Goal: Book appointment/travel/reservation

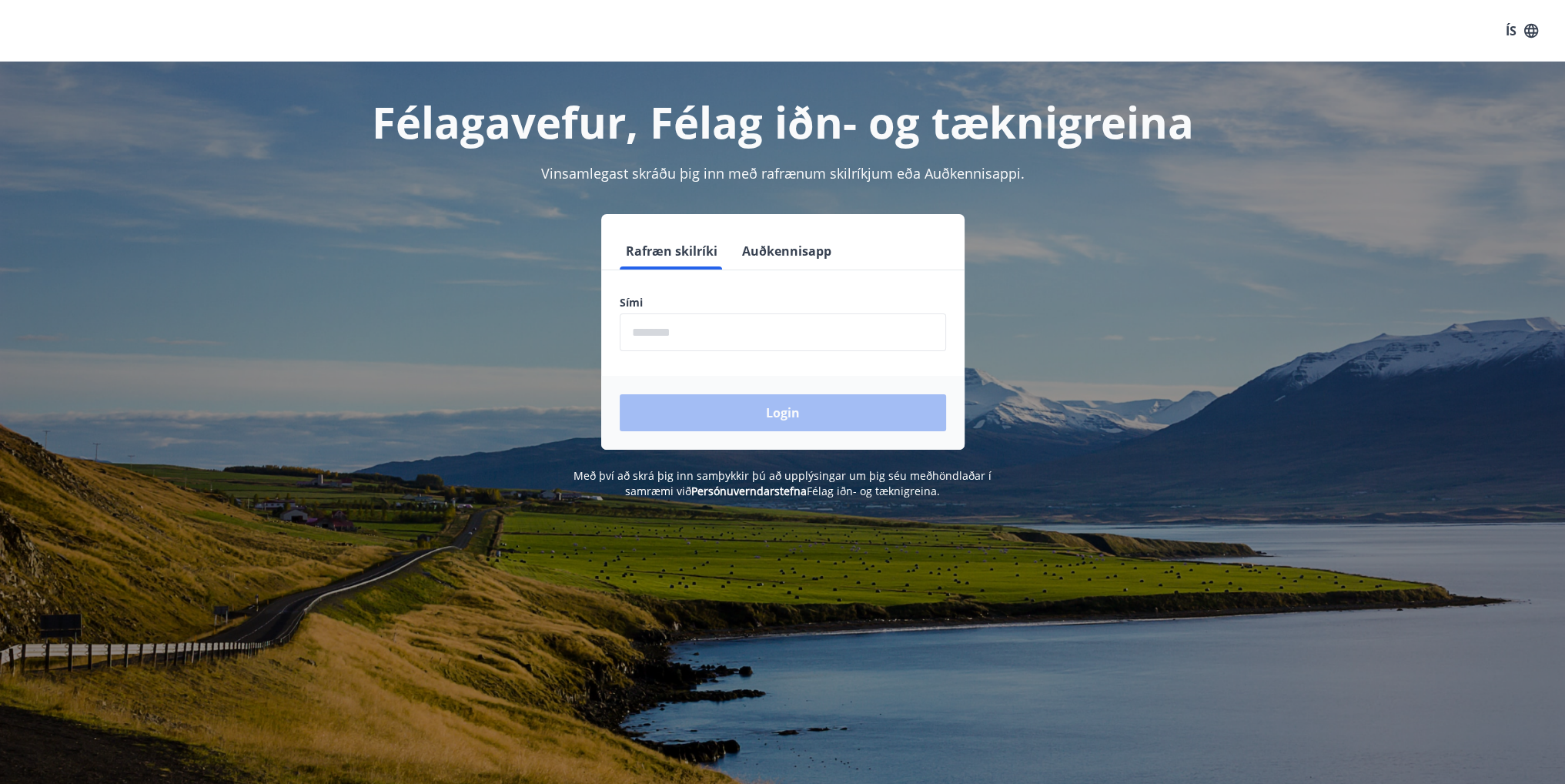
click at [678, 338] on input "phone" at bounding box center [782, 332] width 326 height 38
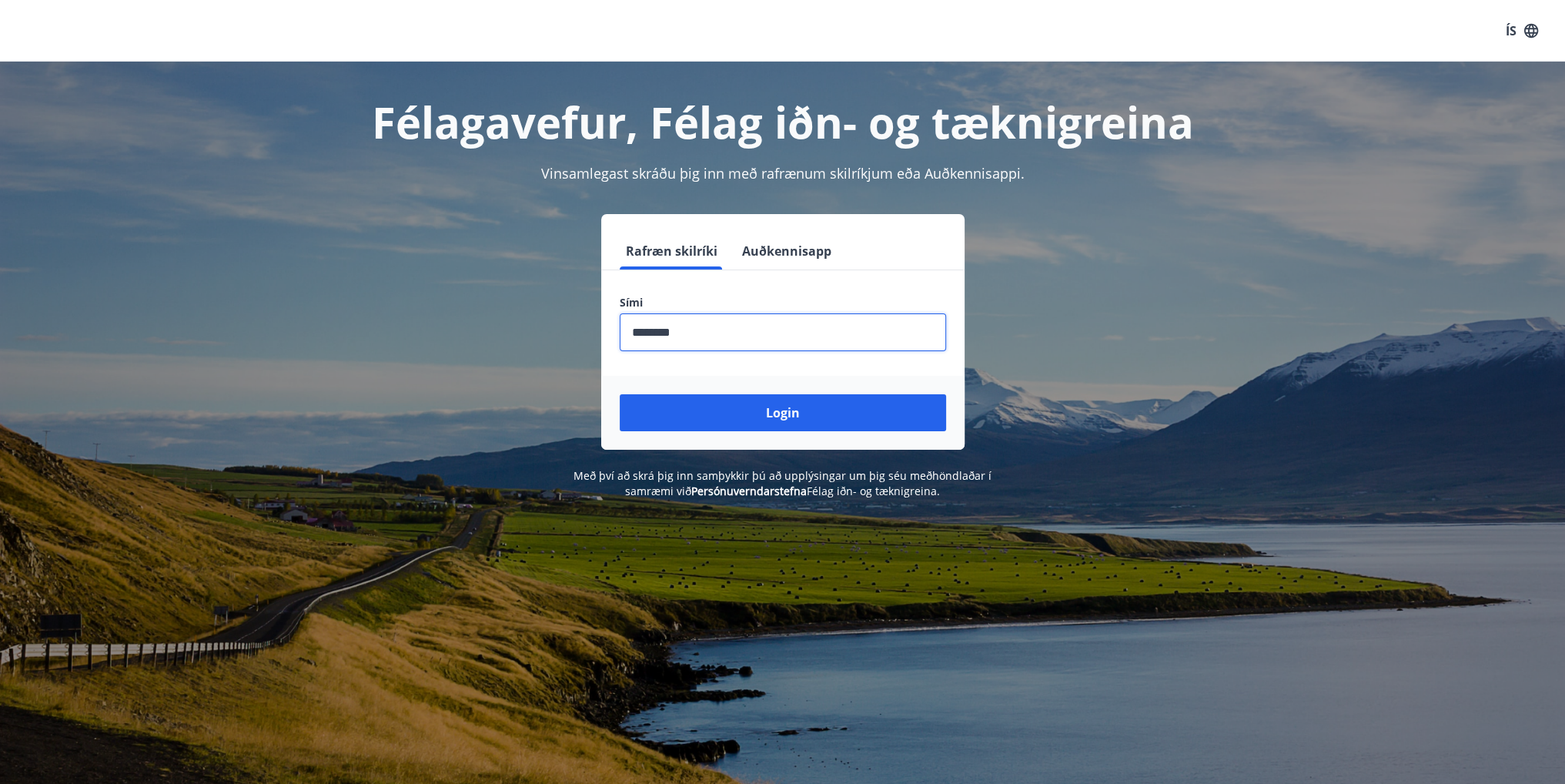
type input "********"
click at [620, 394] on button "Login" at bounding box center [782, 413] width 326 height 37
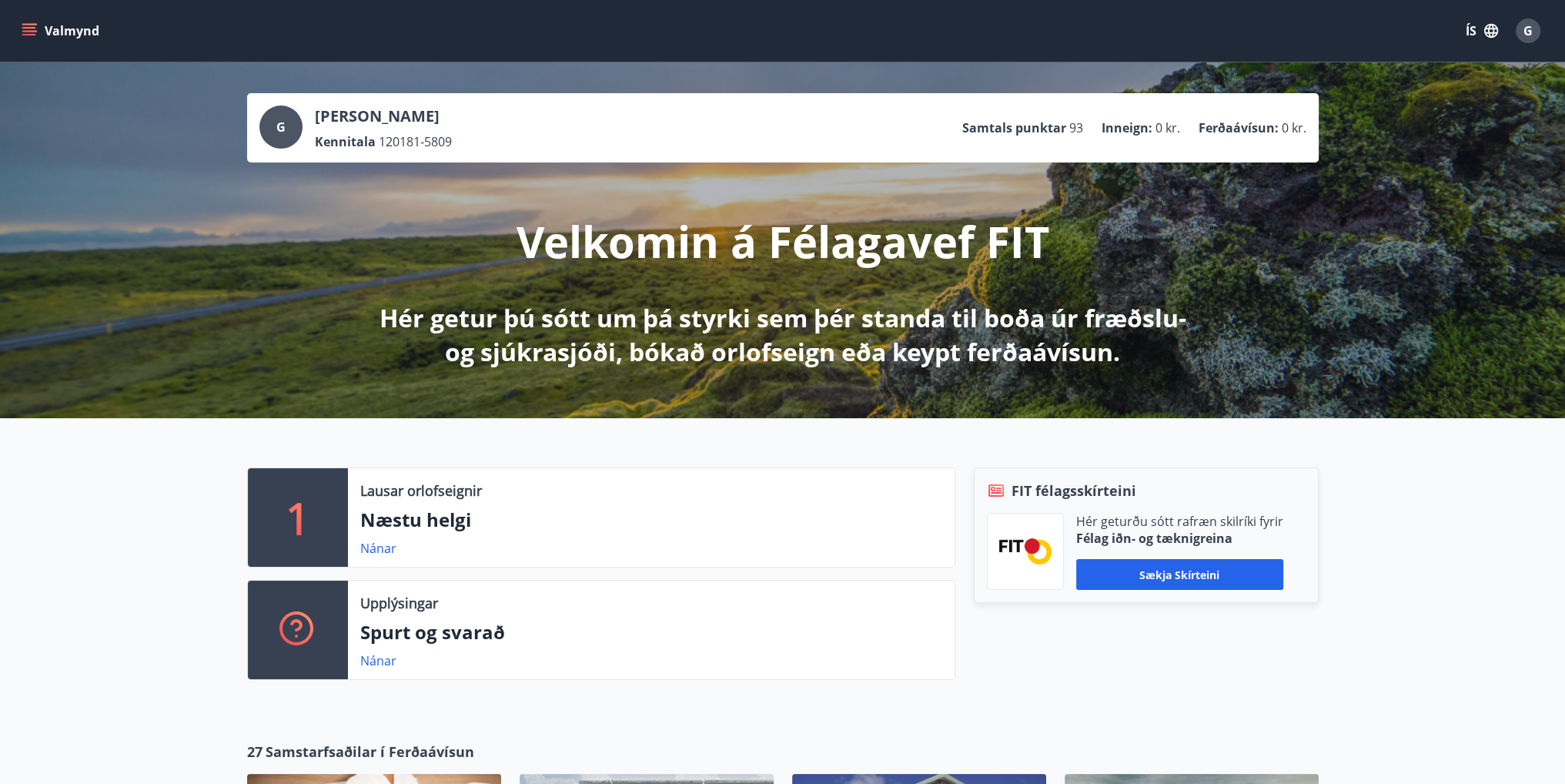
click at [23, 32] on icon "menu" at bounding box center [29, 31] width 16 height 16
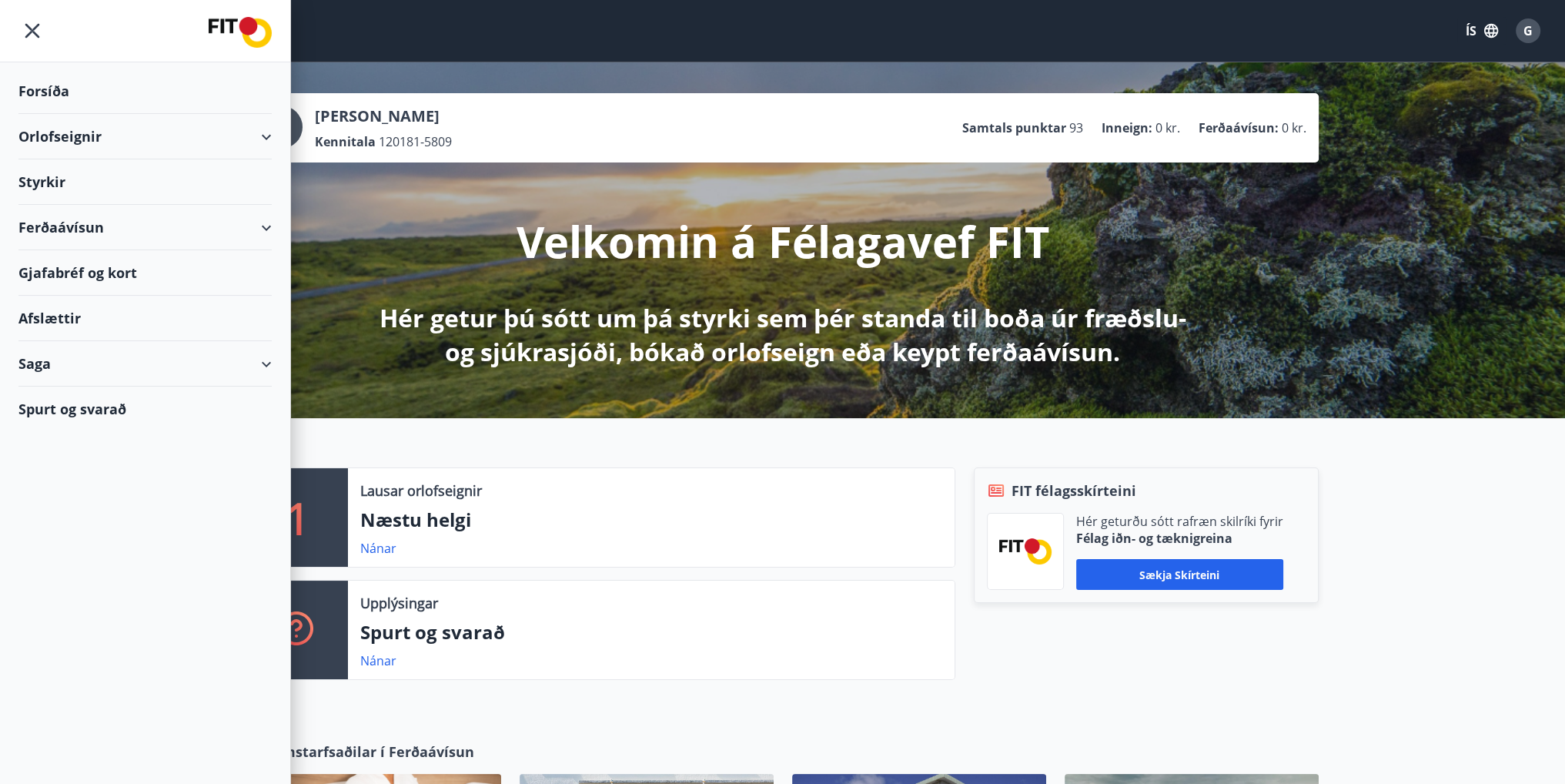
click at [56, 134] on div "Orlofseignir" at bounding box center [145, 136] width 254 height 46
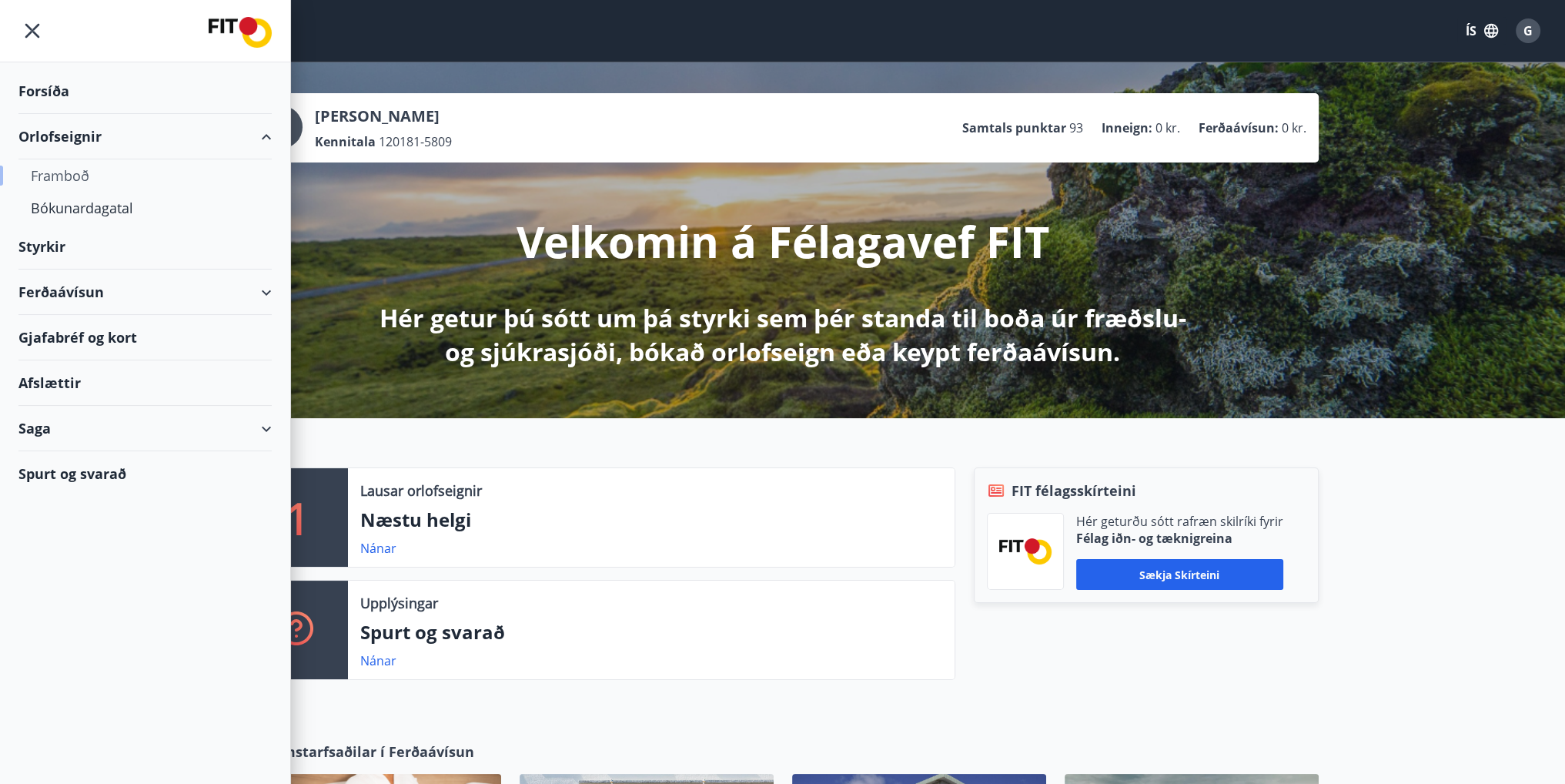
click at [53, 164] on div "Framboð" at bounding box center [145, 175] width 229 height 33
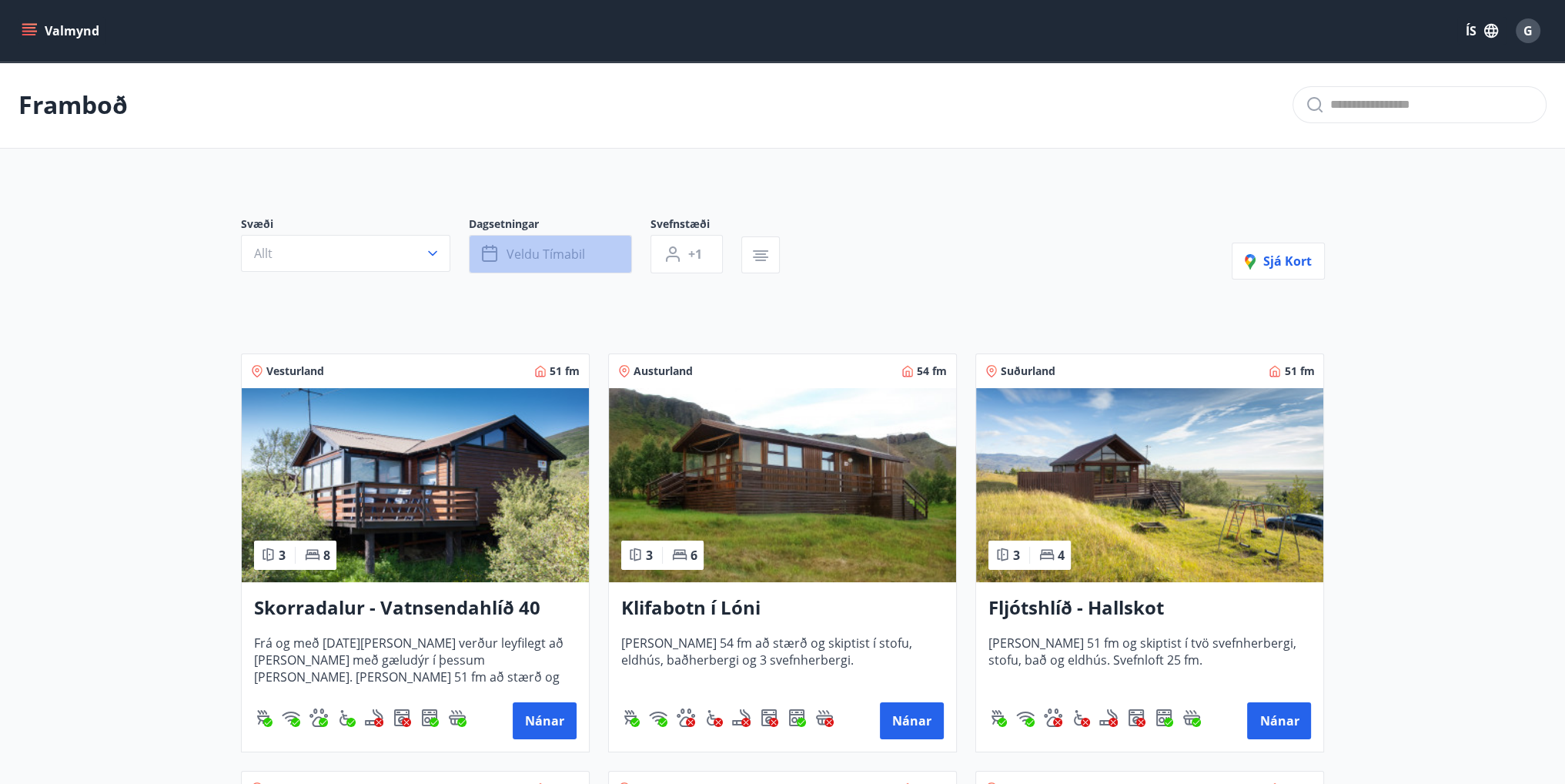
click at [588, 249] on button "Veldu tímabil" at bounding box center [551, 254] width 163 height 39
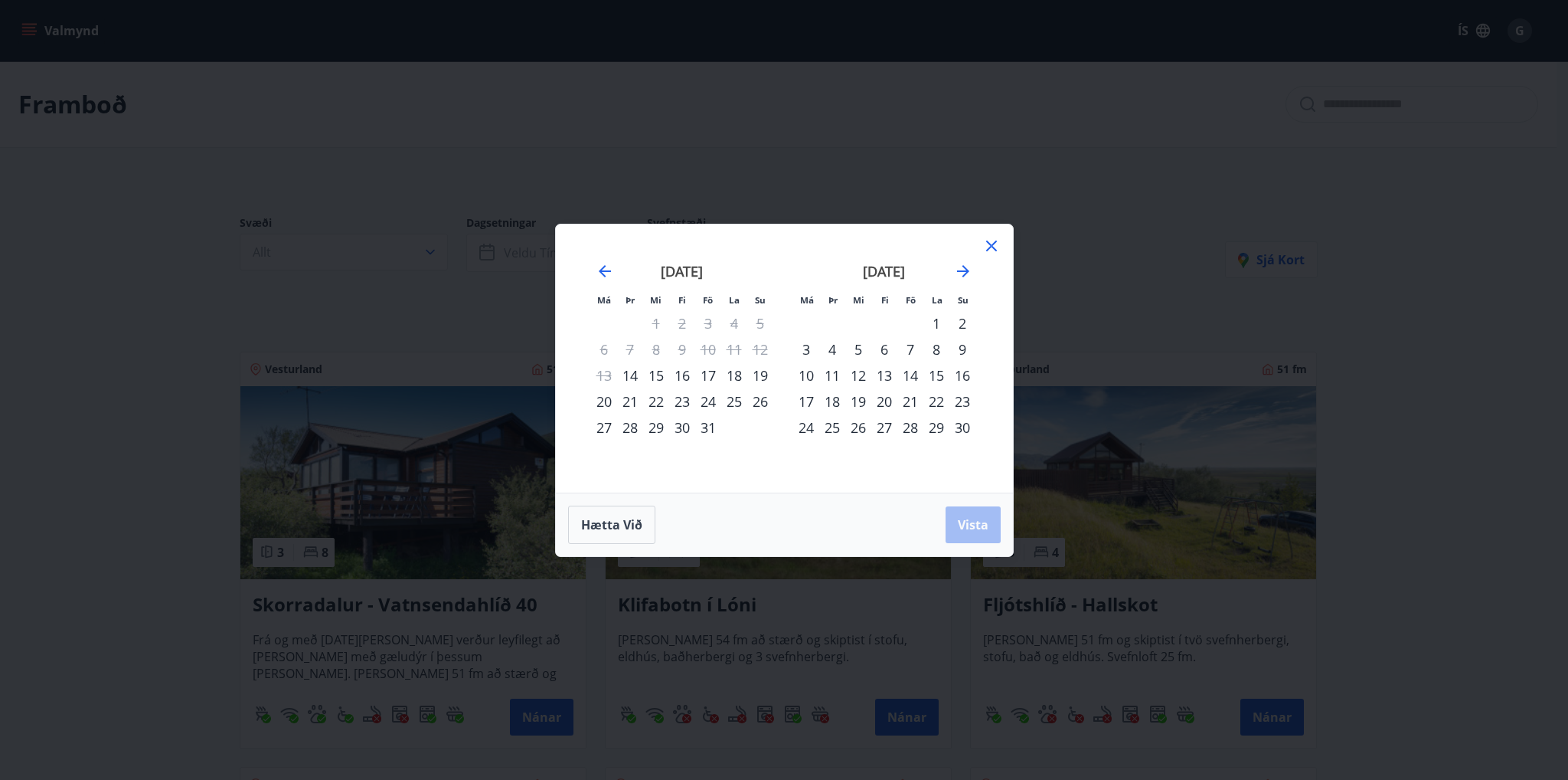
click at [911, 370] on div "14" at bounding box center [910, 376] width 26 height 26
click at [964, 371] on div "16" at bounding box center [963, 376] width 26 height 26
click at [983, 522] on span "Vista" at bounding box center [973, 525] width 31 height 17
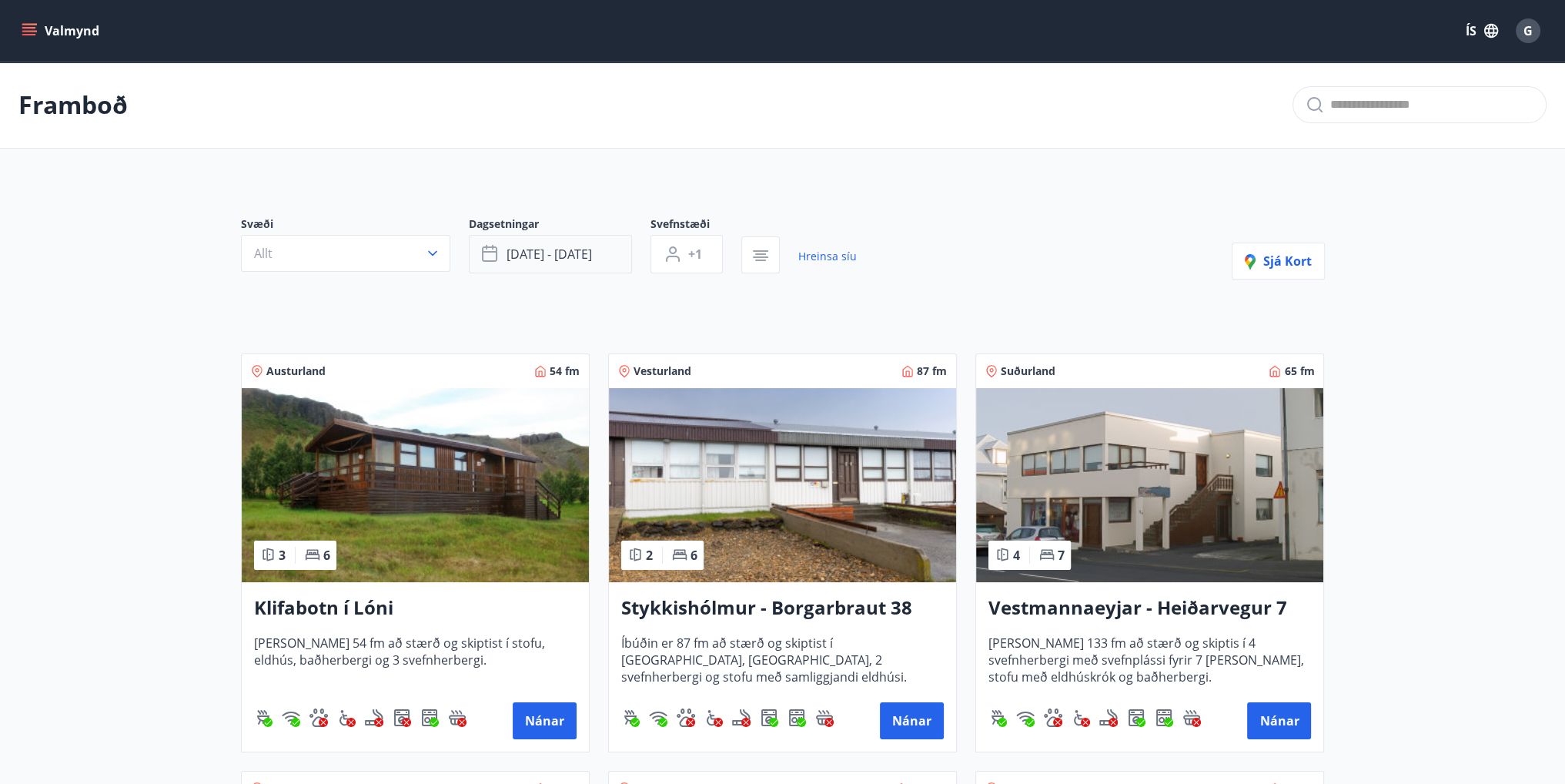
click at [588, 262] on span "nóv 14 - nóv 16" at bounding box center [549, 254] width 85 height 17
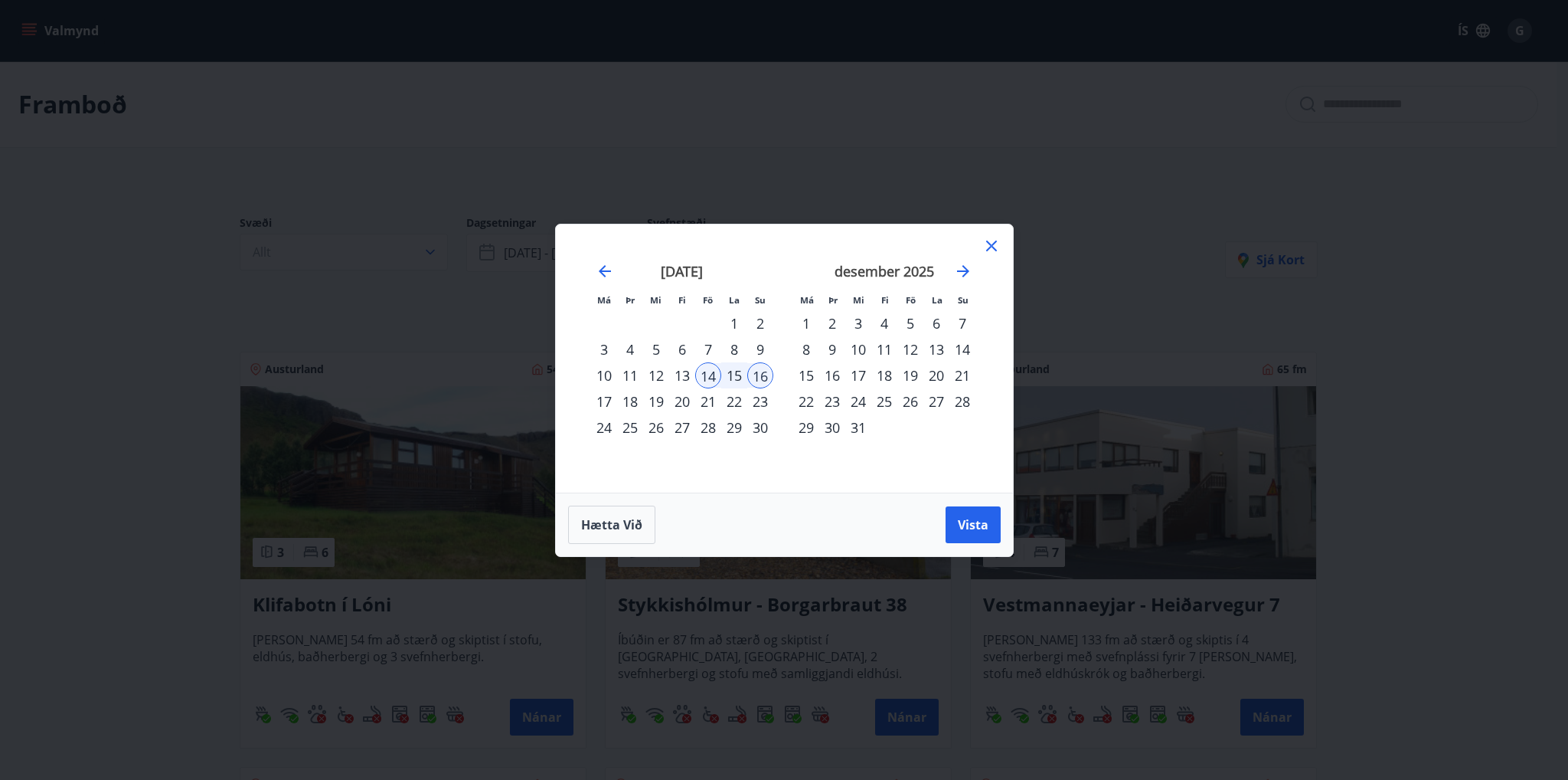
click at [706, 427] on div "28" at bounding box center [708, 427] width 26 height 26
click at [759, 424] on div "30" at bounding box center [760, 427] width 26 height 26
click at [974, 518] on span "Vista" at bounding box center [973, 525] width 31 height 17
